Goal: Task Accomplishment & Management: Use online tool/utility

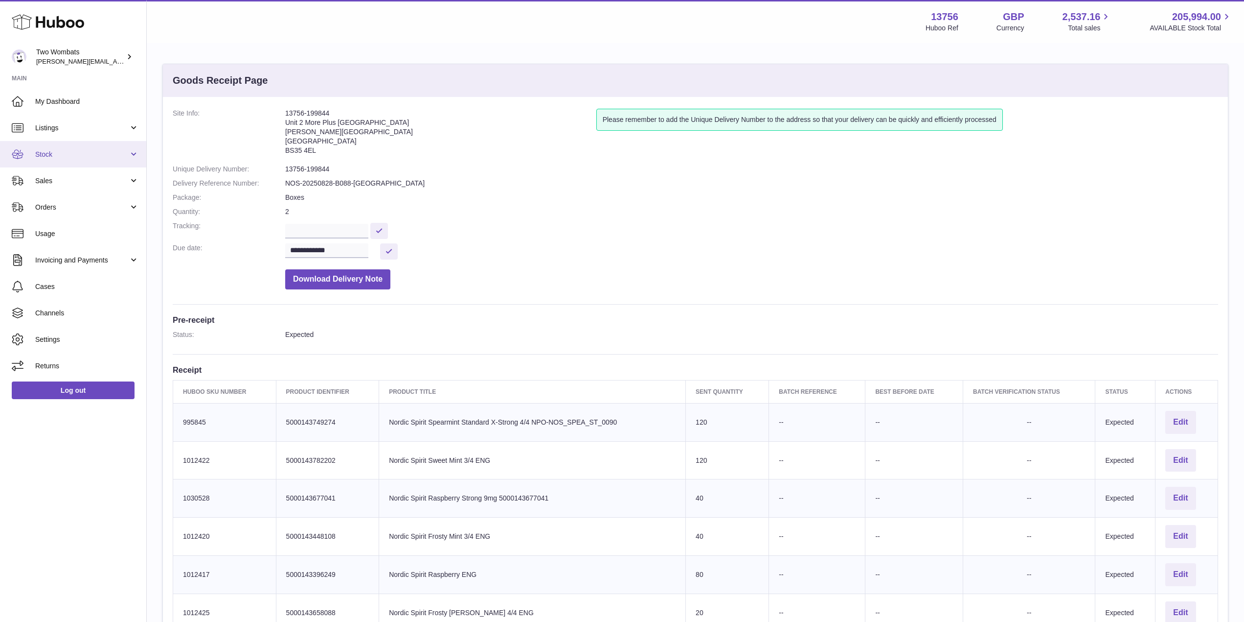
click at [122, 153] on span "Stock" at bounding box center [81, 154] width 93 height 9
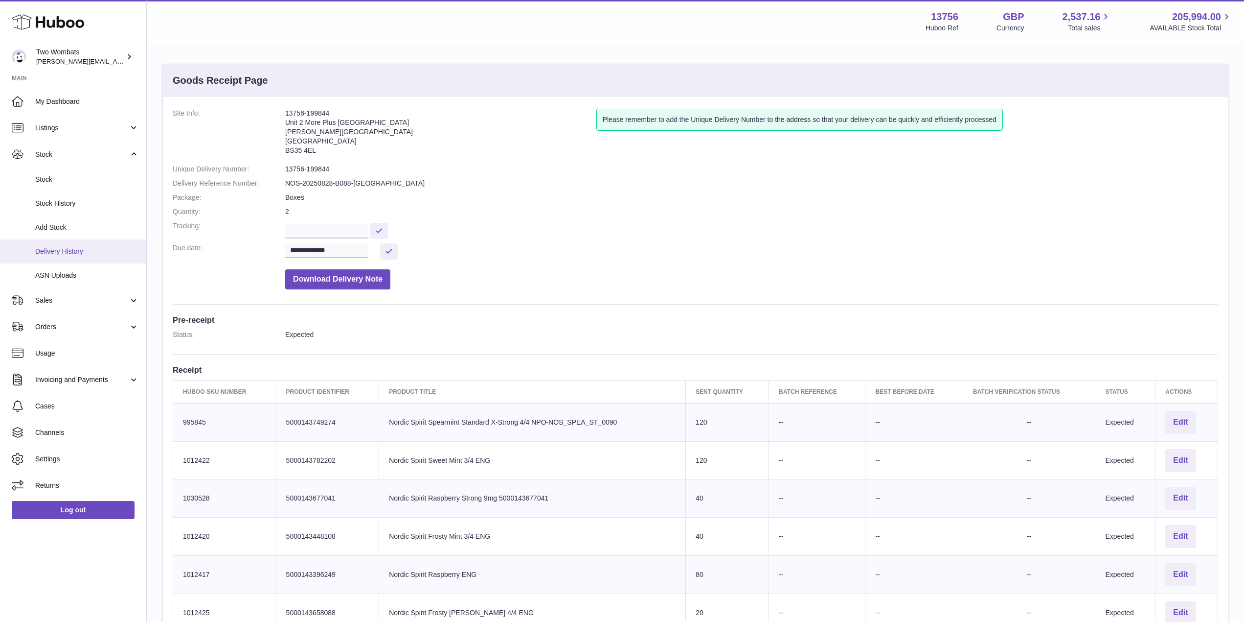
click at [82, 248] on span "Delivery History" at bounding box center [87, 251] width 104 height 9
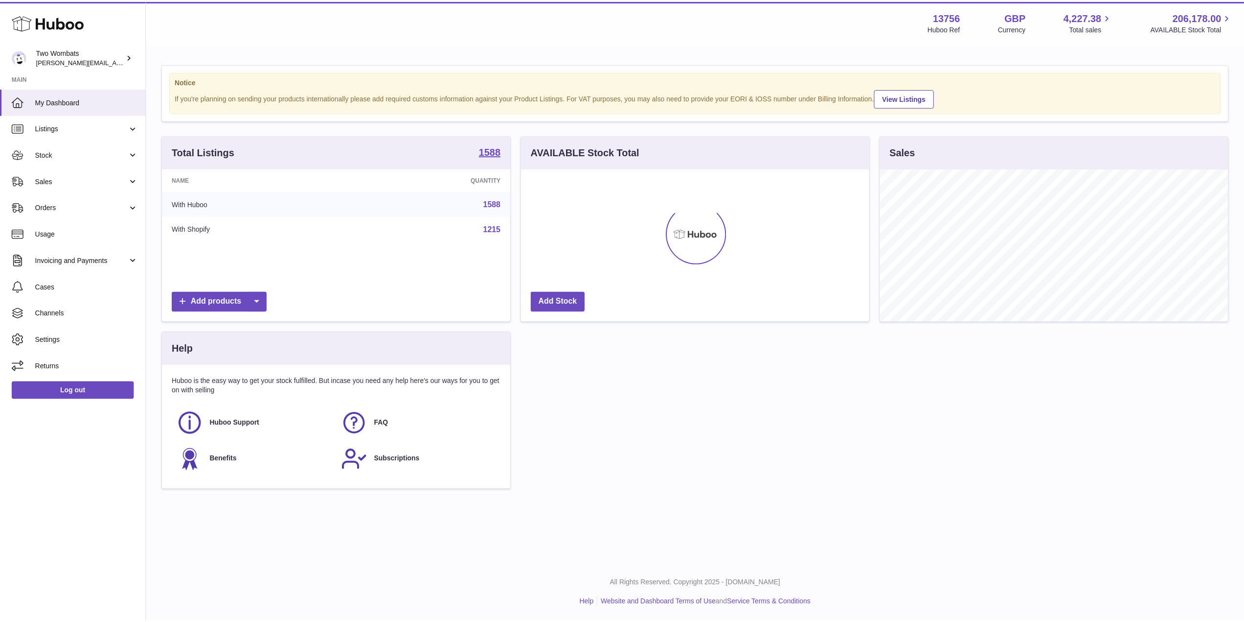
scroll to position [153, 350]
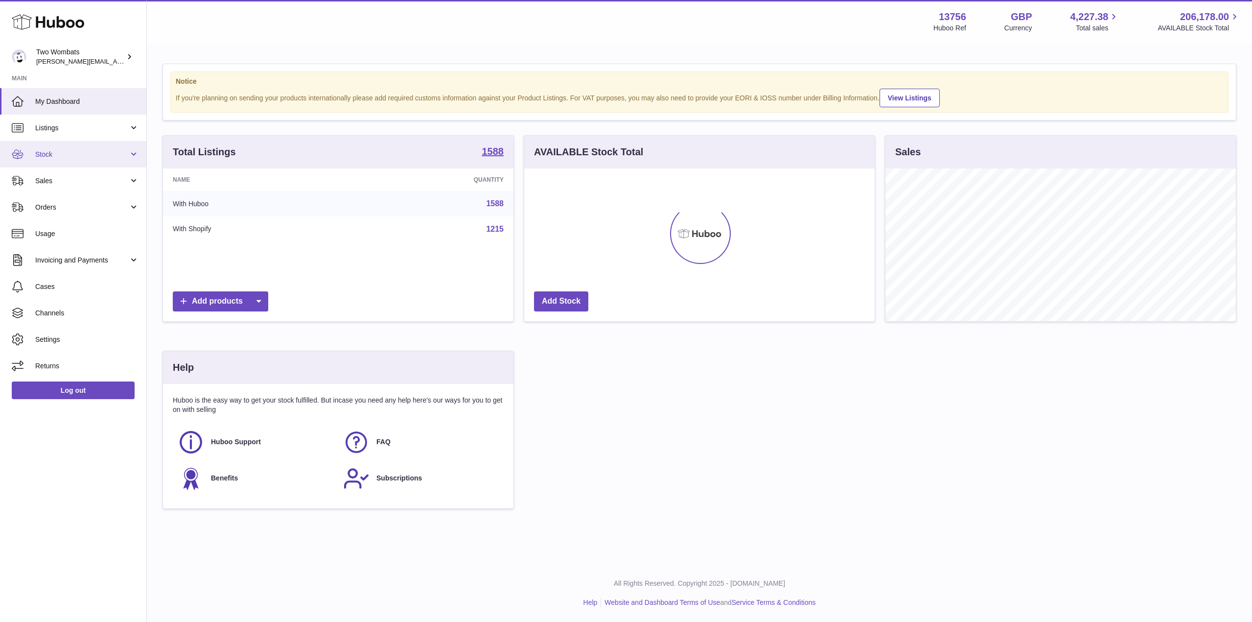
click at [125, 159] on span "Stock" at bounding box center [81, 154] width 93 height 9
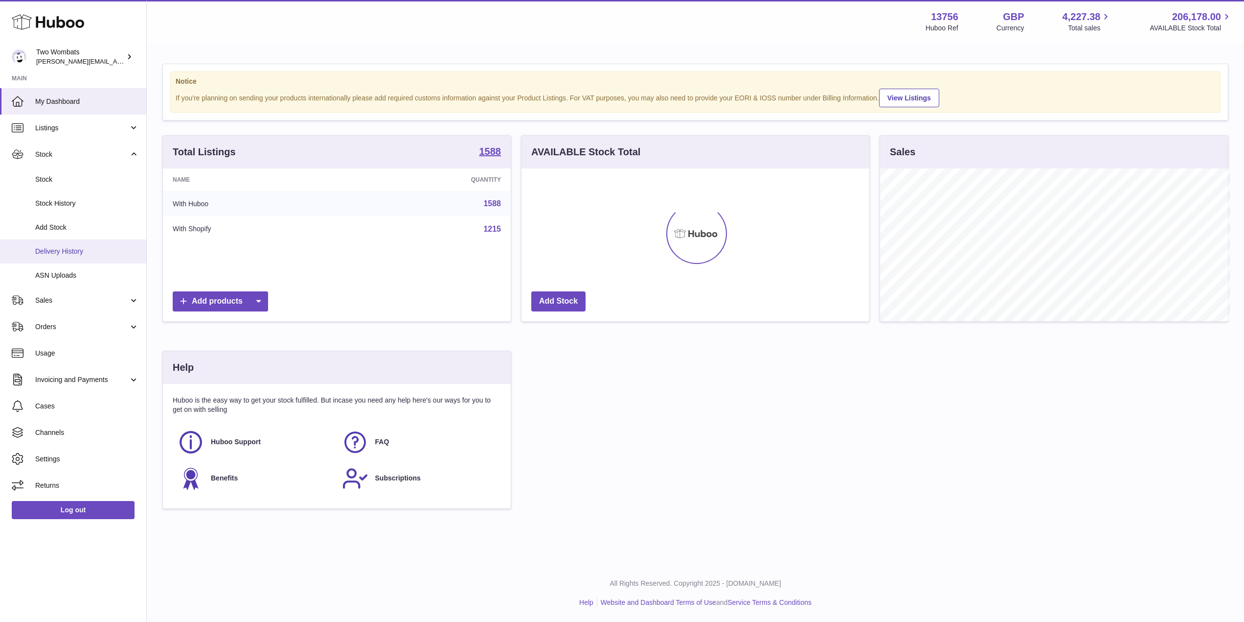
scroll to position [489223, 489028]
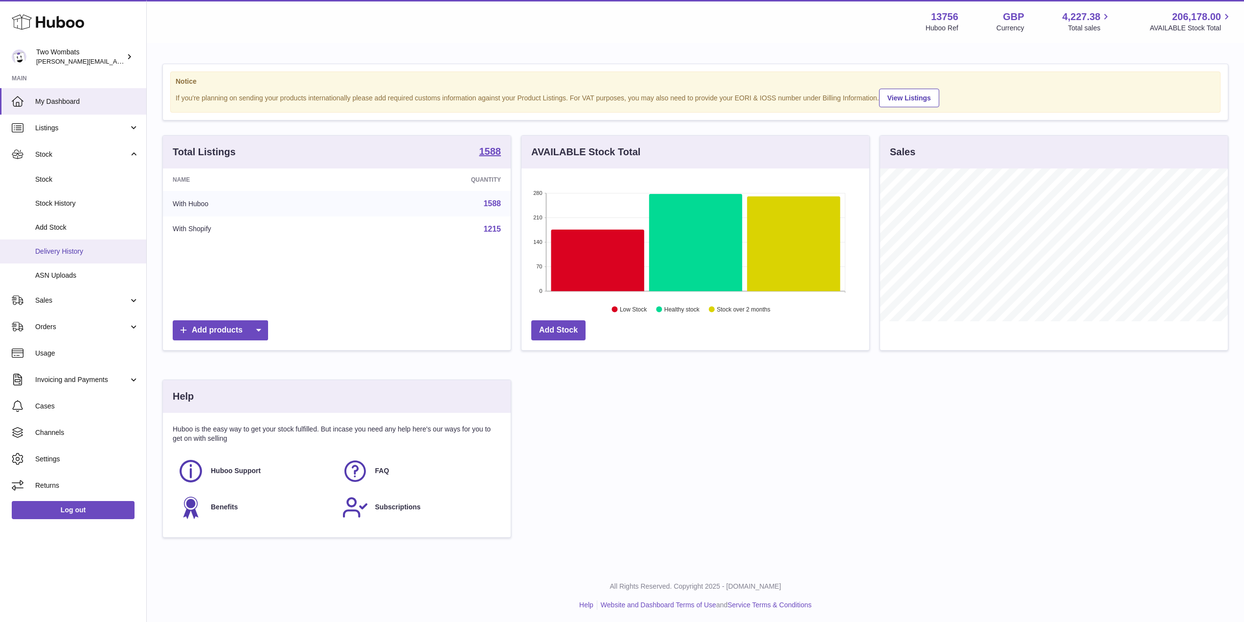
click at [84, 262] on link "Delivery History" at bounding box center [73, 251] width 146 height 24
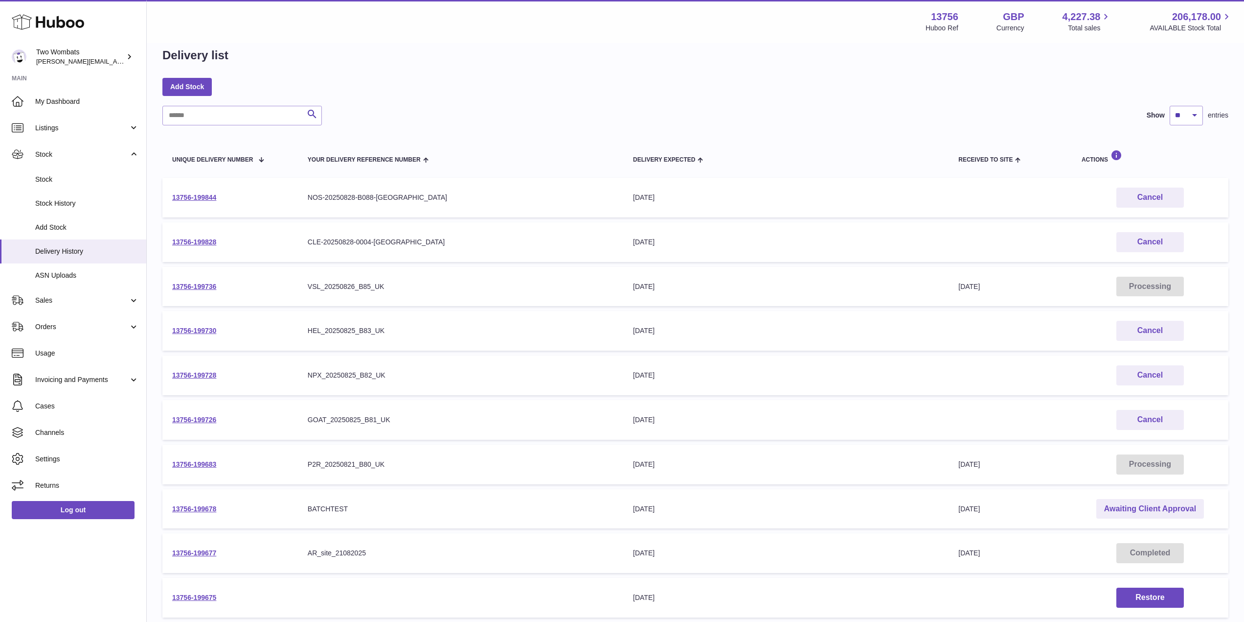
scroll to position [17, 0]
click at [200, 287] on link "13756-199736" at bounding box center [194, 286] width 44 height 8
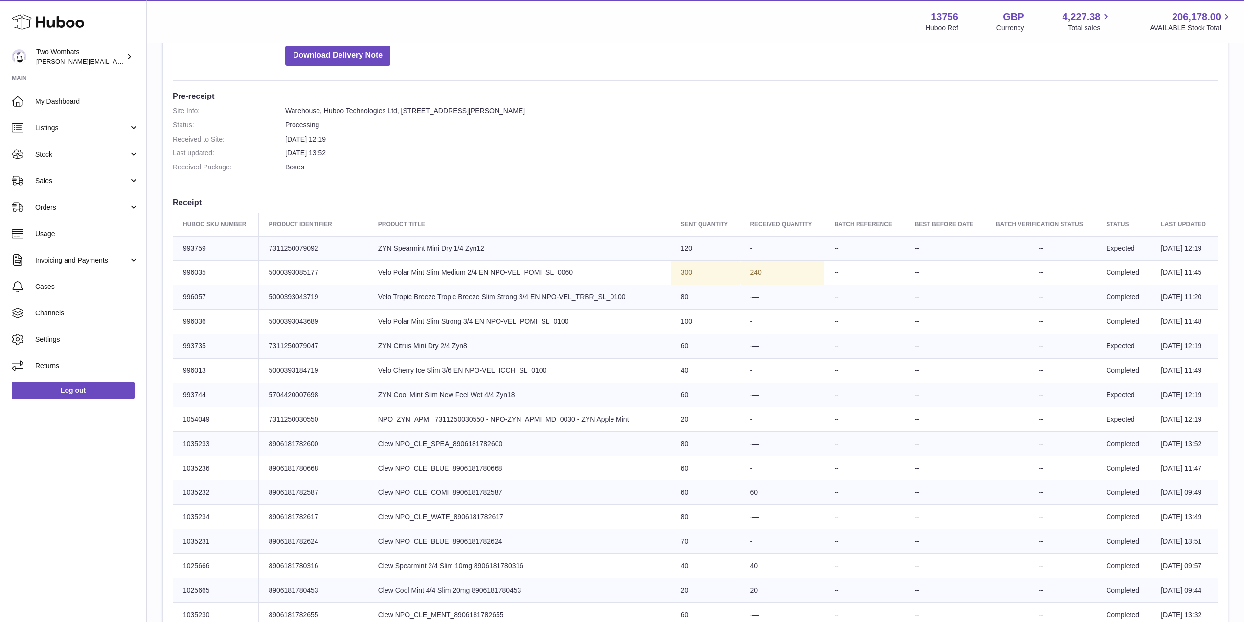
scroll to position [225, 0]
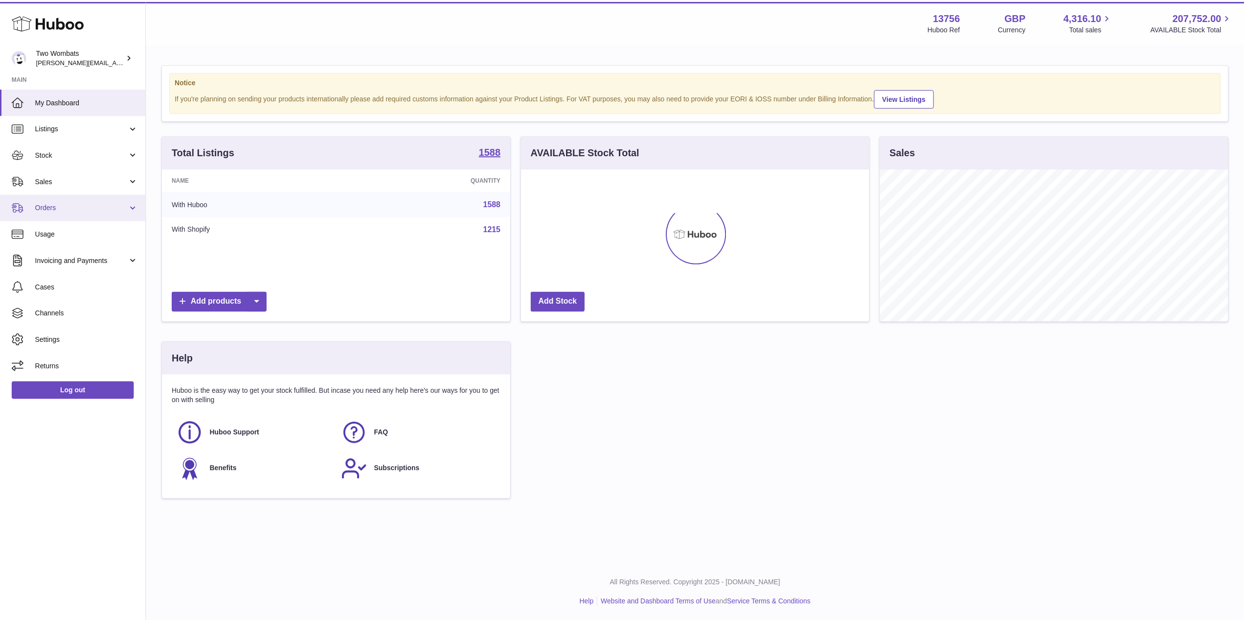
scroll to position [153, 350]
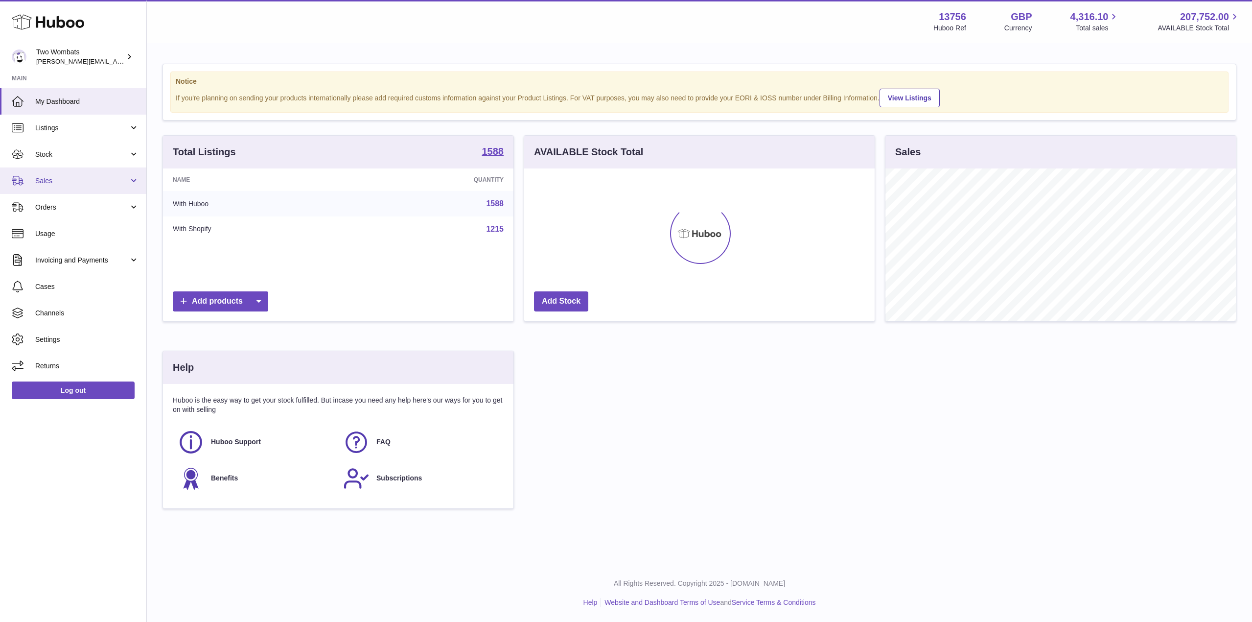
click at [135, 178] on link "Sales" at bounding box center [73, 180] width 146 height 26
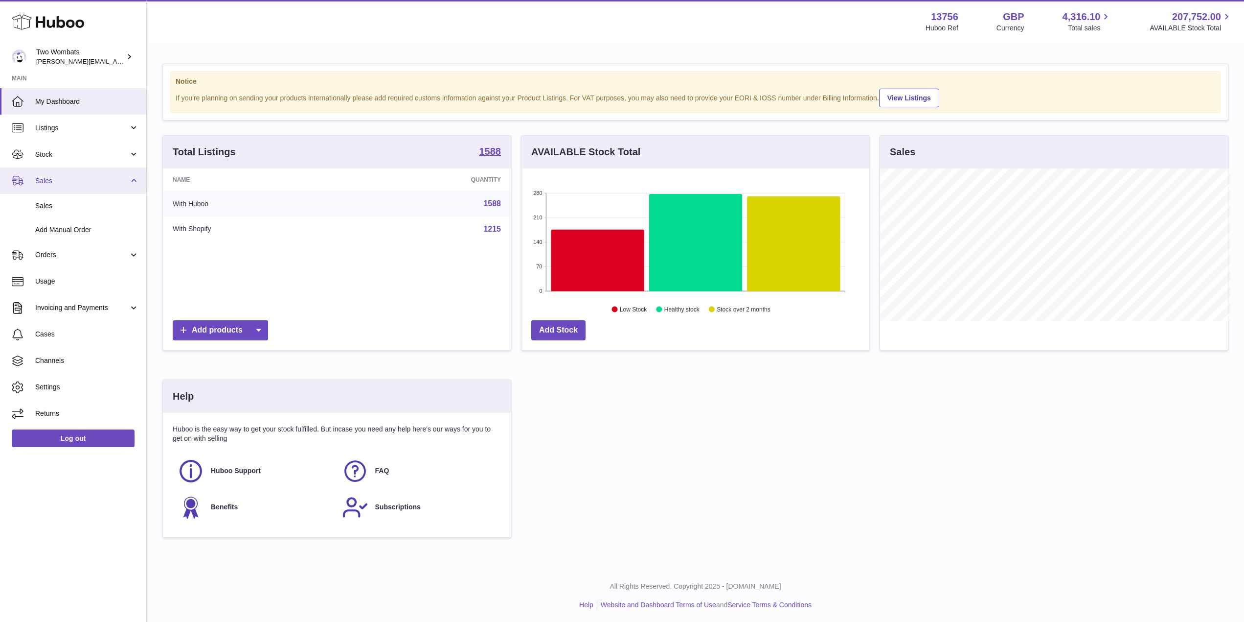
scroll to position [489223, 489028]
click at [135, 148] on link "Stock" at bounding box center [73, 154] width 146 height 26
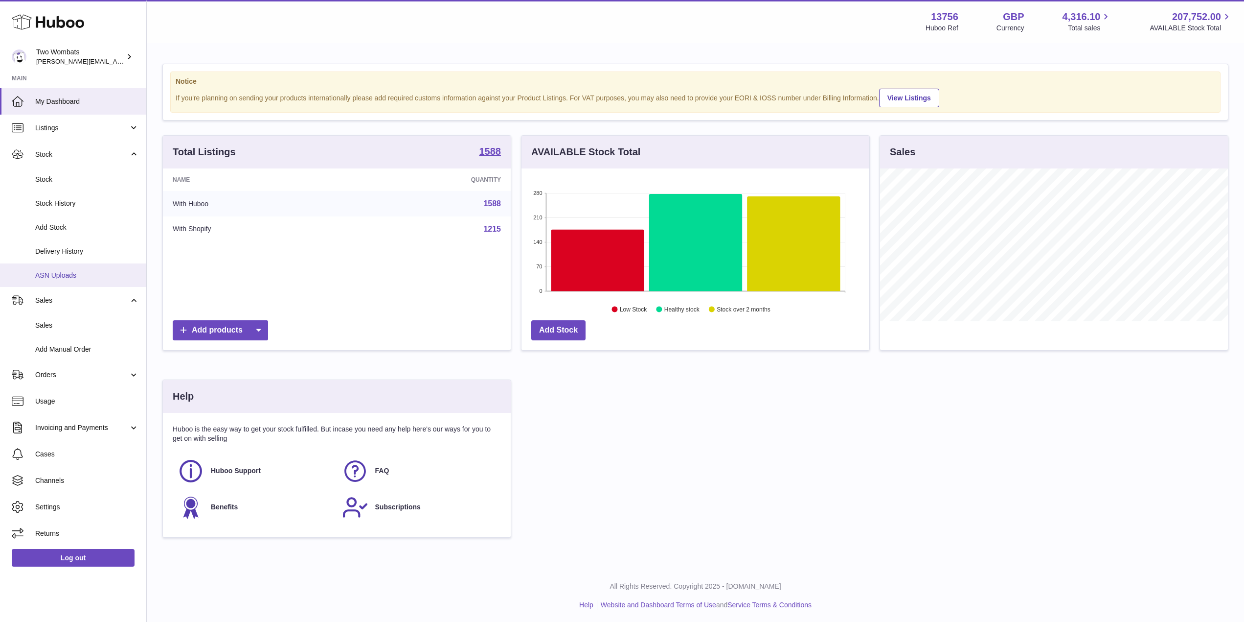
click at [79, 271] on span "ASN Uploads" at bounding box center [87, 275] width 104 height 9
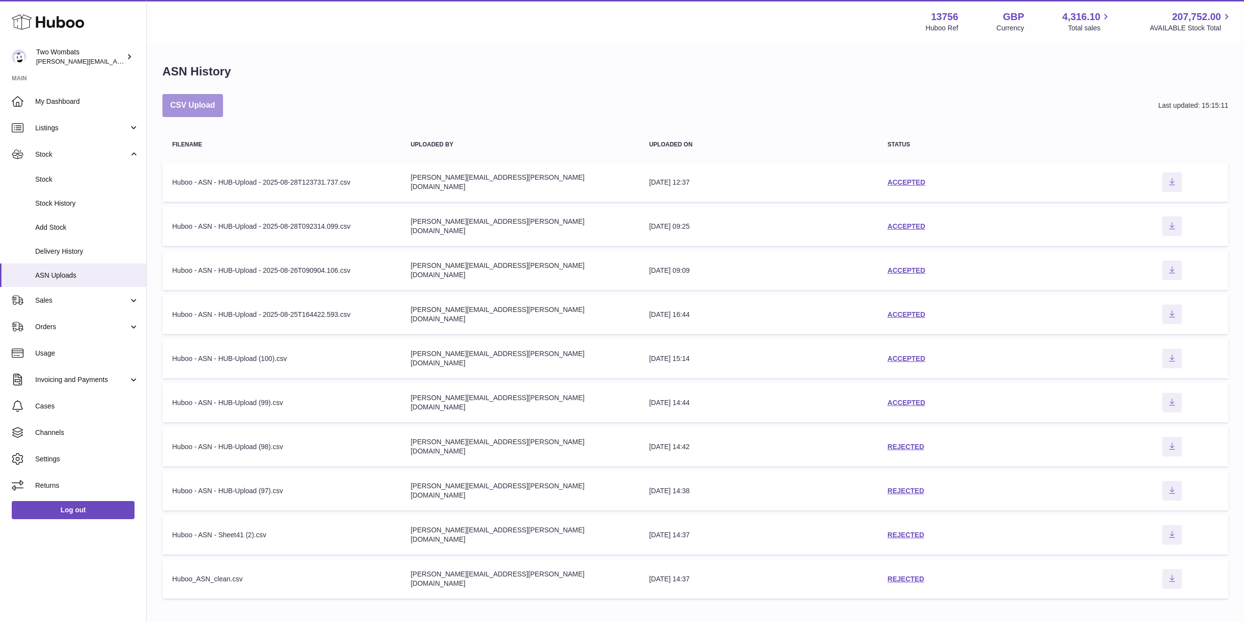
click at [199, 112] on button "CSV Upload" at bounding box center [192, 105] width 61 height 23
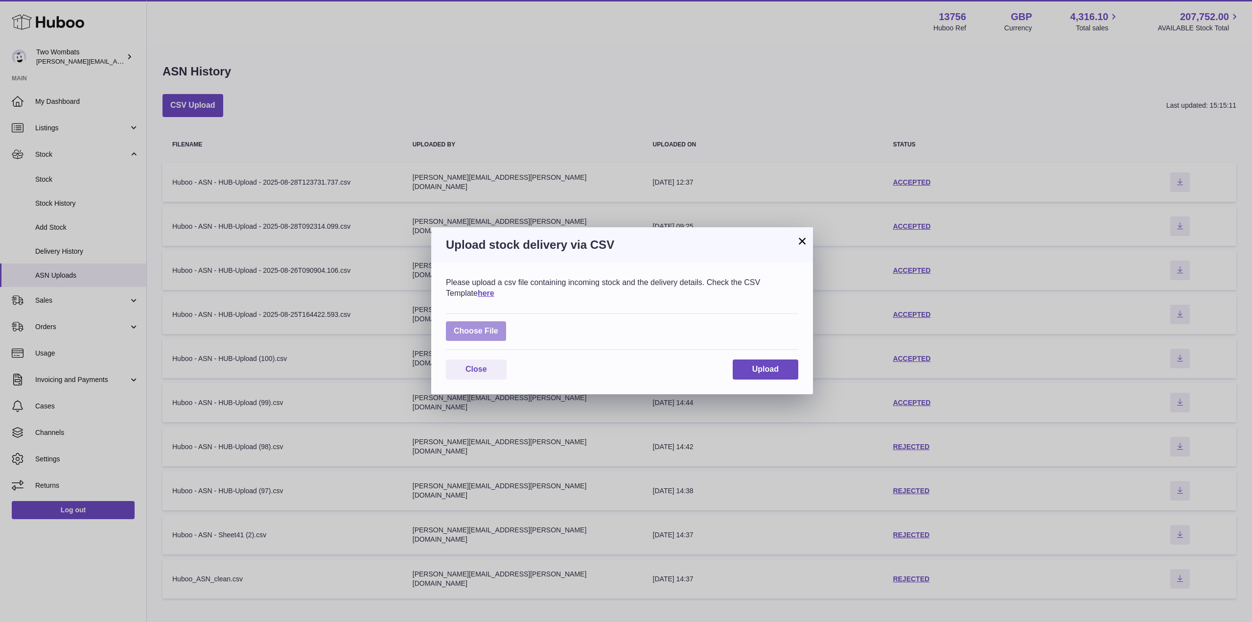
click at [492, 322] on label at bounding box center [476, 331] width 60 height 20
click at [498, 326] on input "file" at bounding box center [498, 326] width 0 height 0
type input "**********"
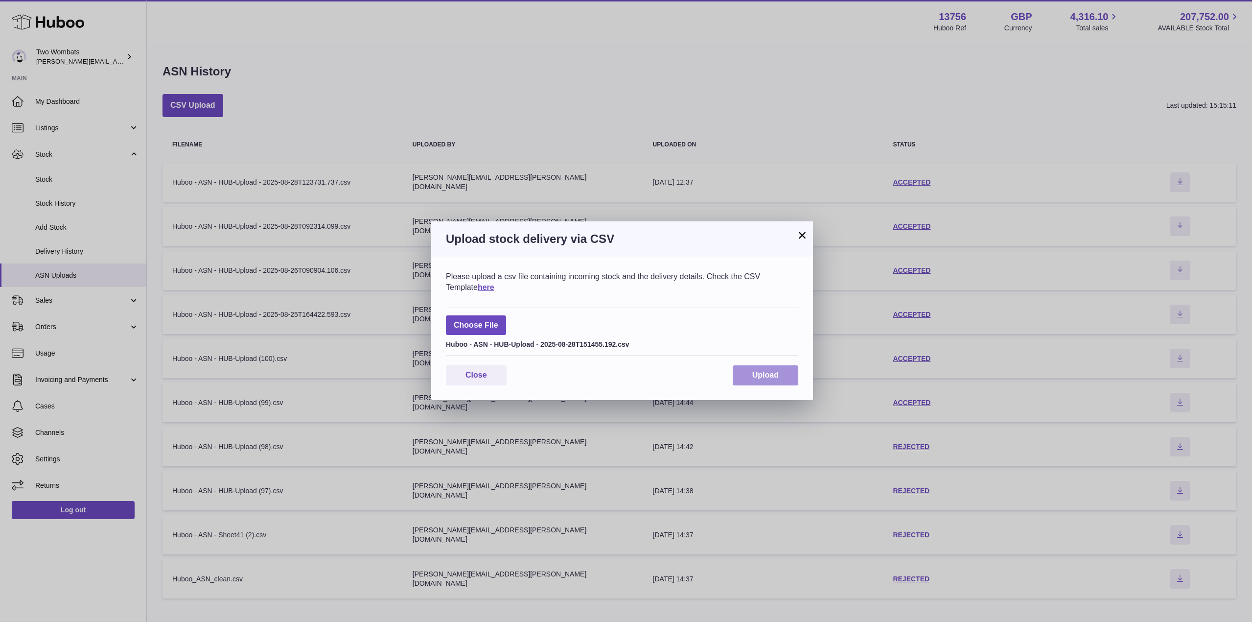
click at [766, 375] on span "Upload" at bounding box center [765, 374] width 26 height 8
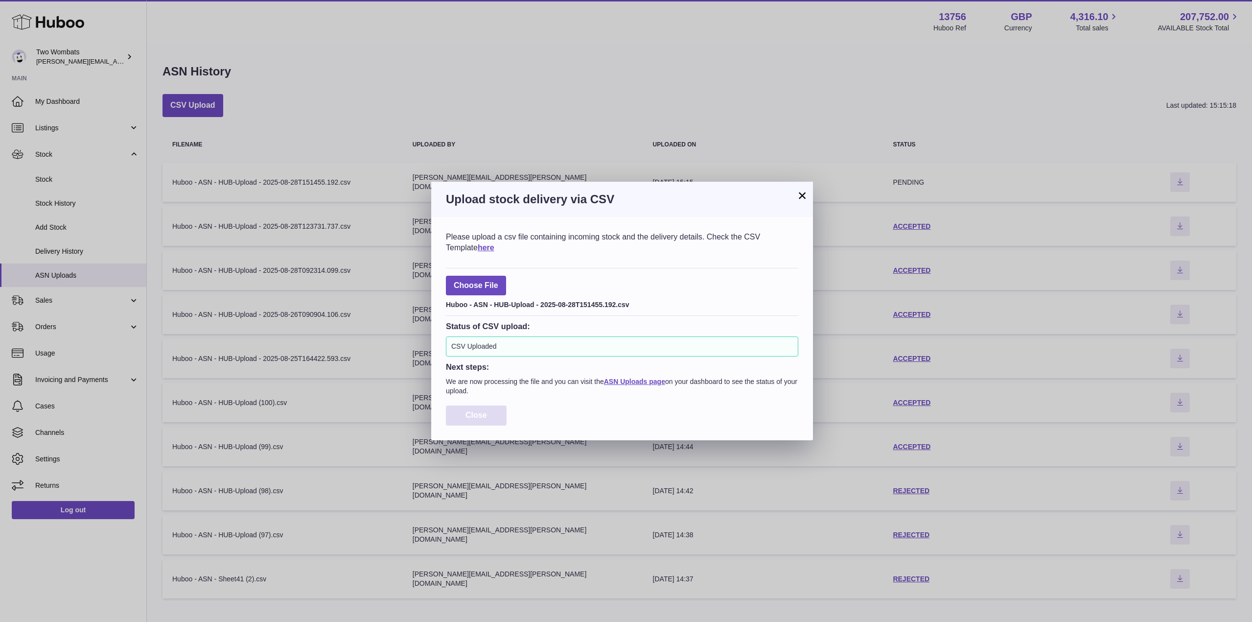
click at [466, 422] on button "Close" at bounding box center [476, 415] width 61 height 20
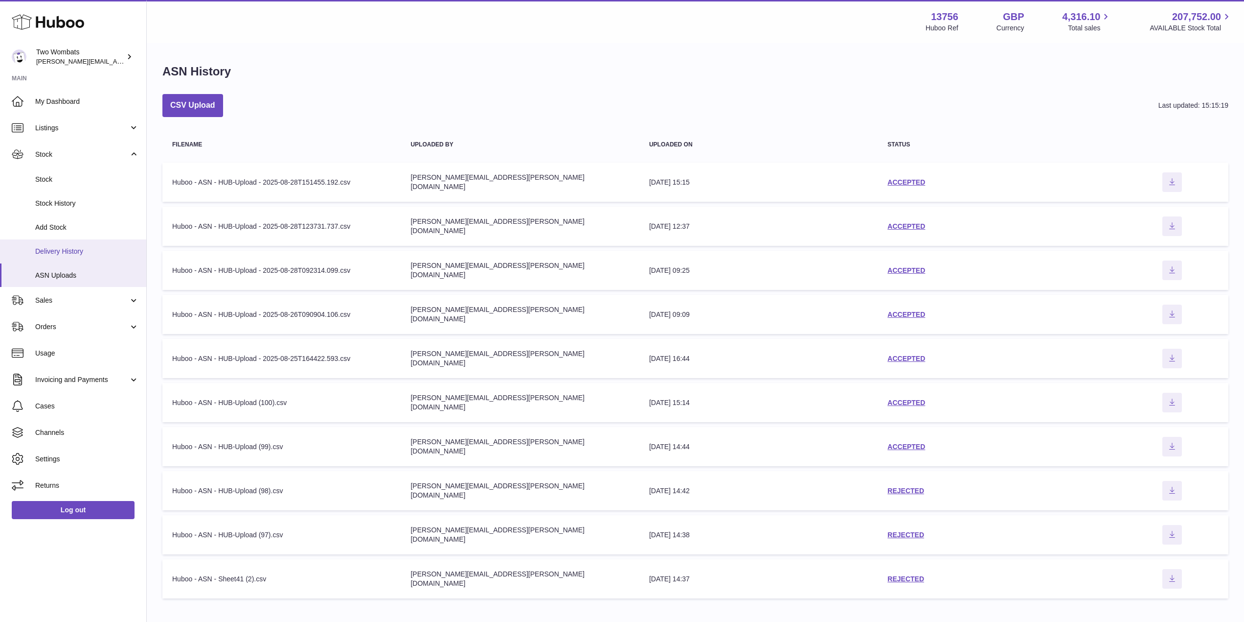
click at [72, 247] on span "Delivery History" at bounding box center [87, 251] width 104 height 9
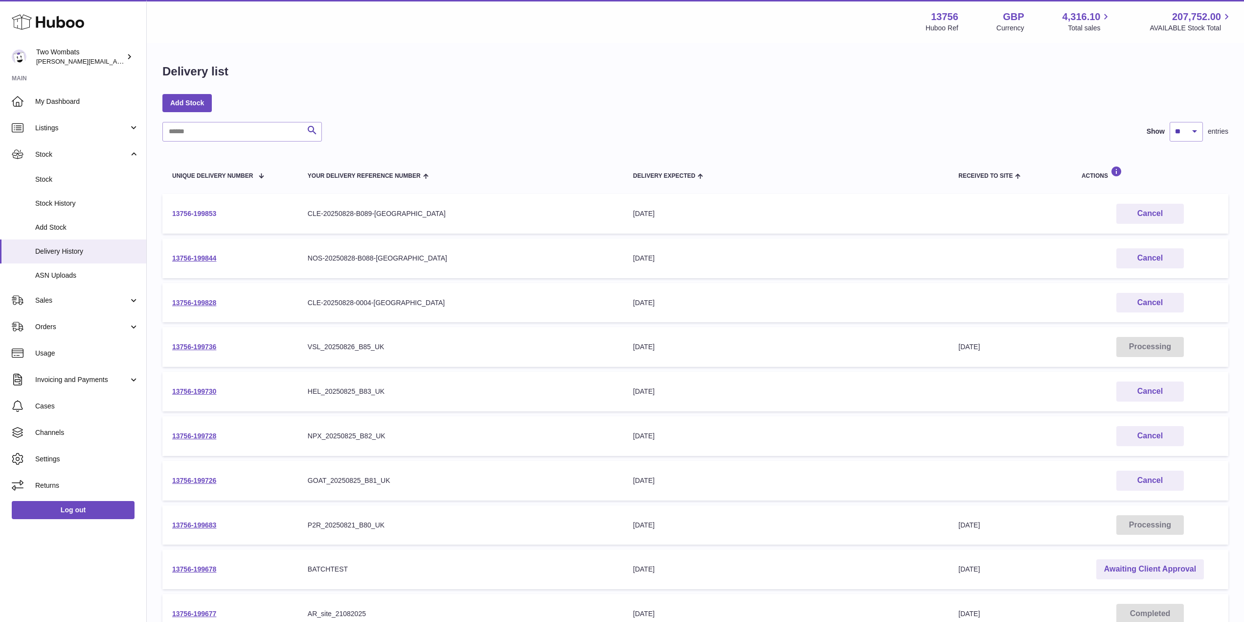
click at [199, 211] on link "13756-199853" at bounding box center [194, 213] width 44 height 8
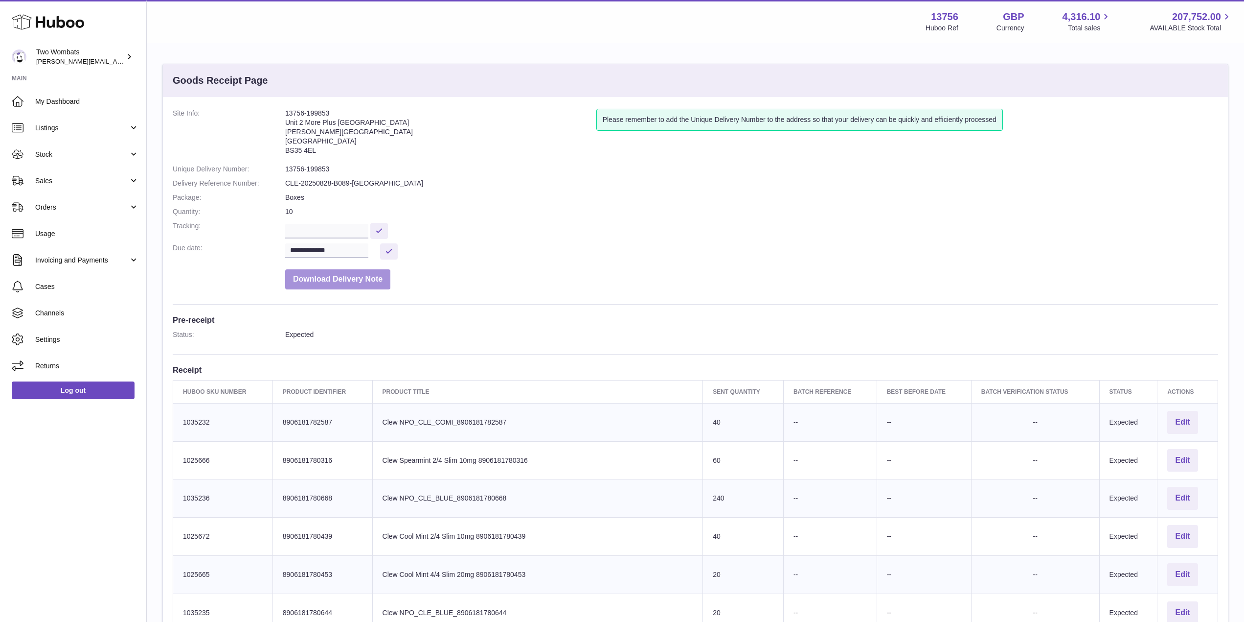
click at [349, 283] on button "Download Delivery Note" at bounding box center [337, 279] width 105 height 20
click at [341, 283] on button "Download Delivery Note" at bounding box center [337, 279] width 105 height 20
